Goal: Task Accomplishment & Management: Manage account settings

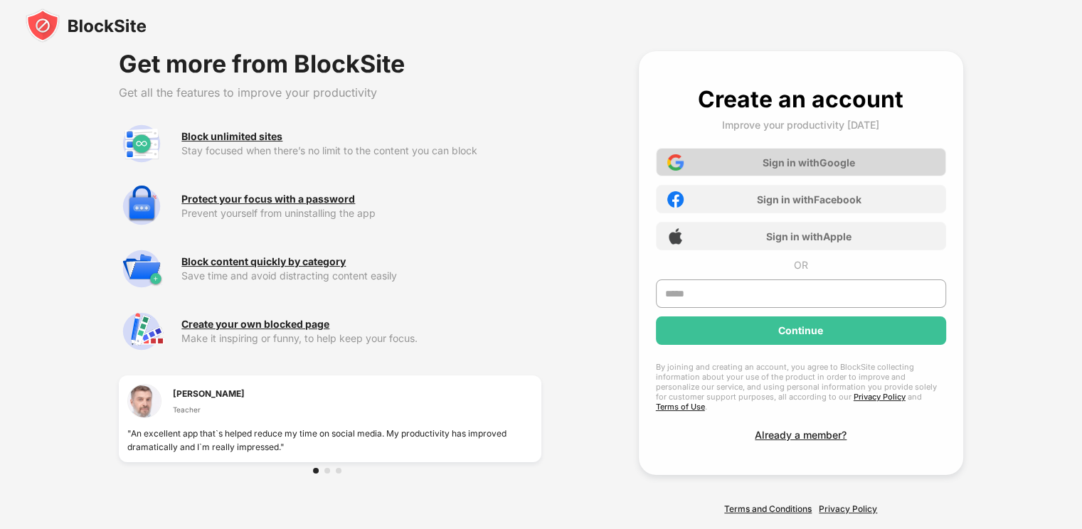
click at [803, 169] on div "Sign in with Google" at bounding box center [801, 162] width 290 height 28
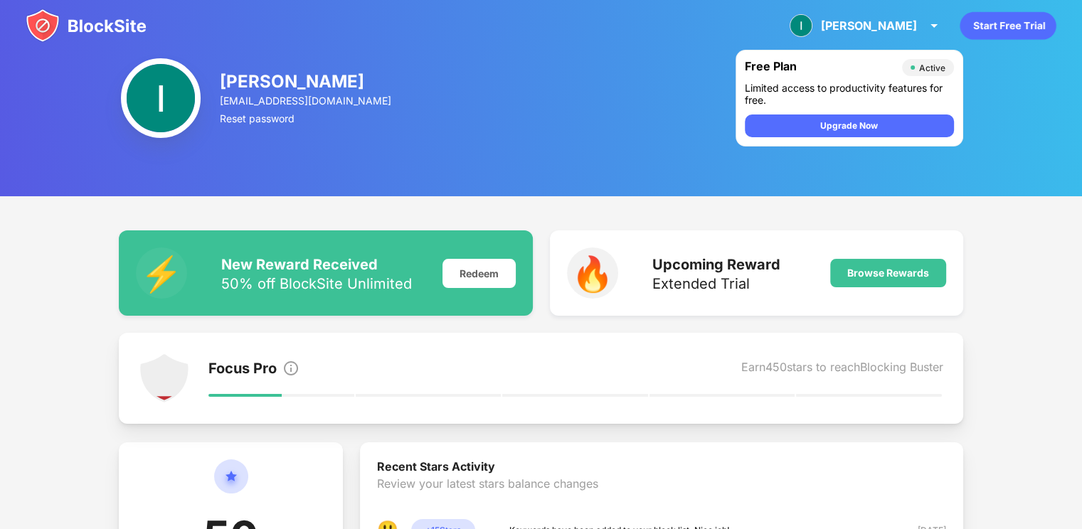
click at [52, 17] on img at bounding box center [86, 26] width 121 height 34
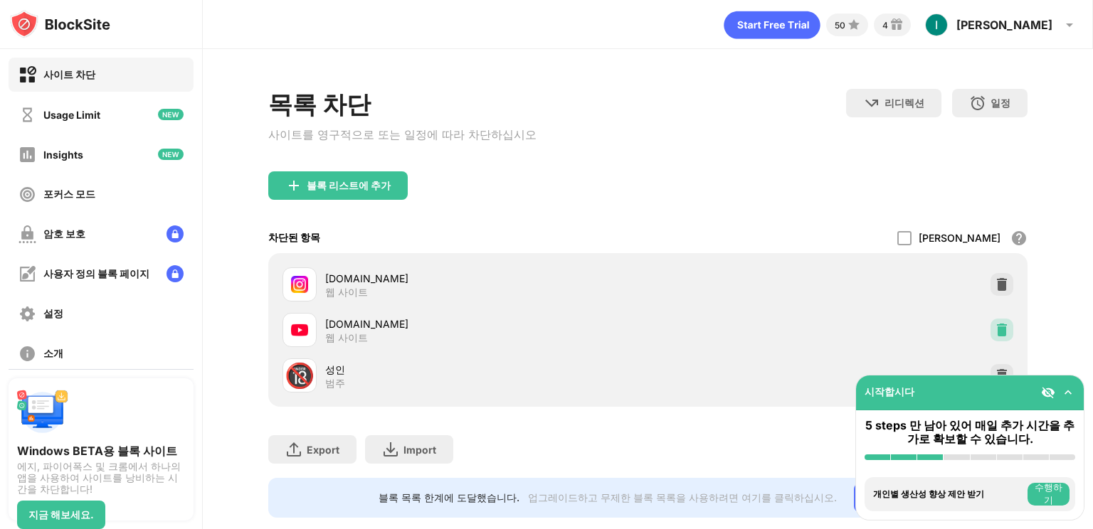
click at [995, 330] on img at bounding box center [1002, 330] width 14 height 14
